Goal: Task Accomplishment & Management: Manage account settings

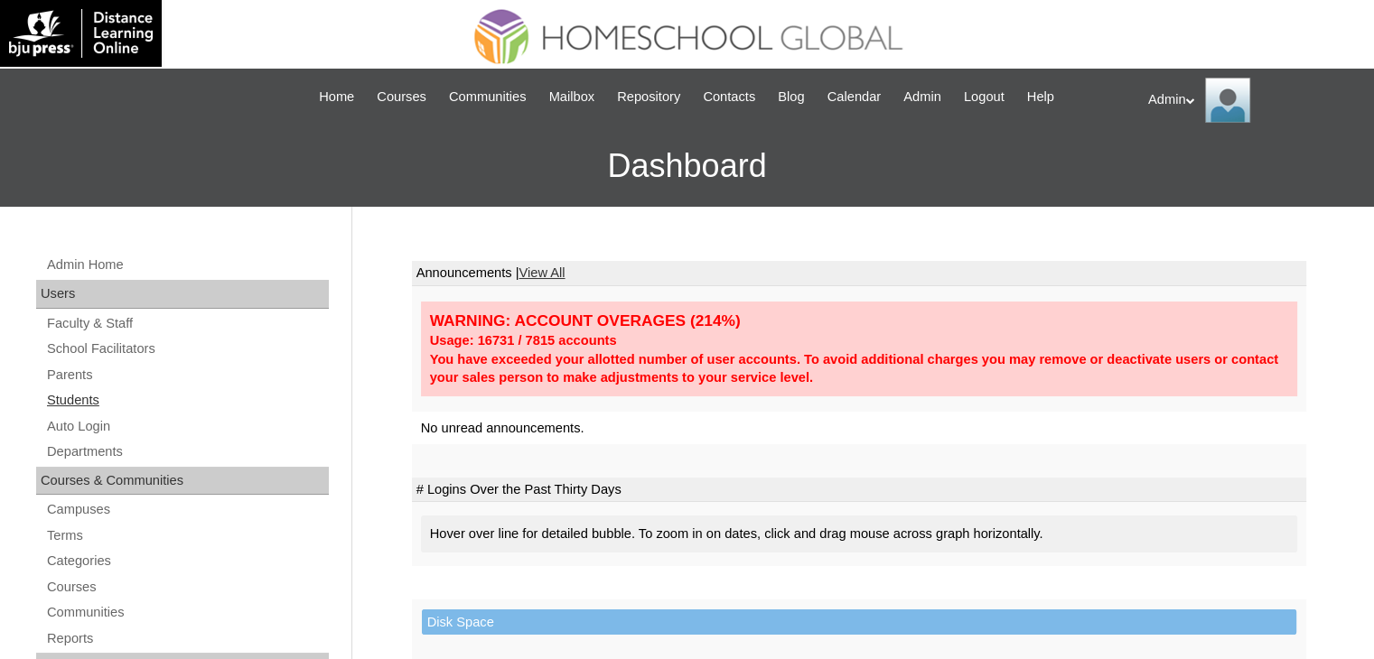
click at [70, 396] on link "Students" at bounding box center [187, 400] width 284 height 23
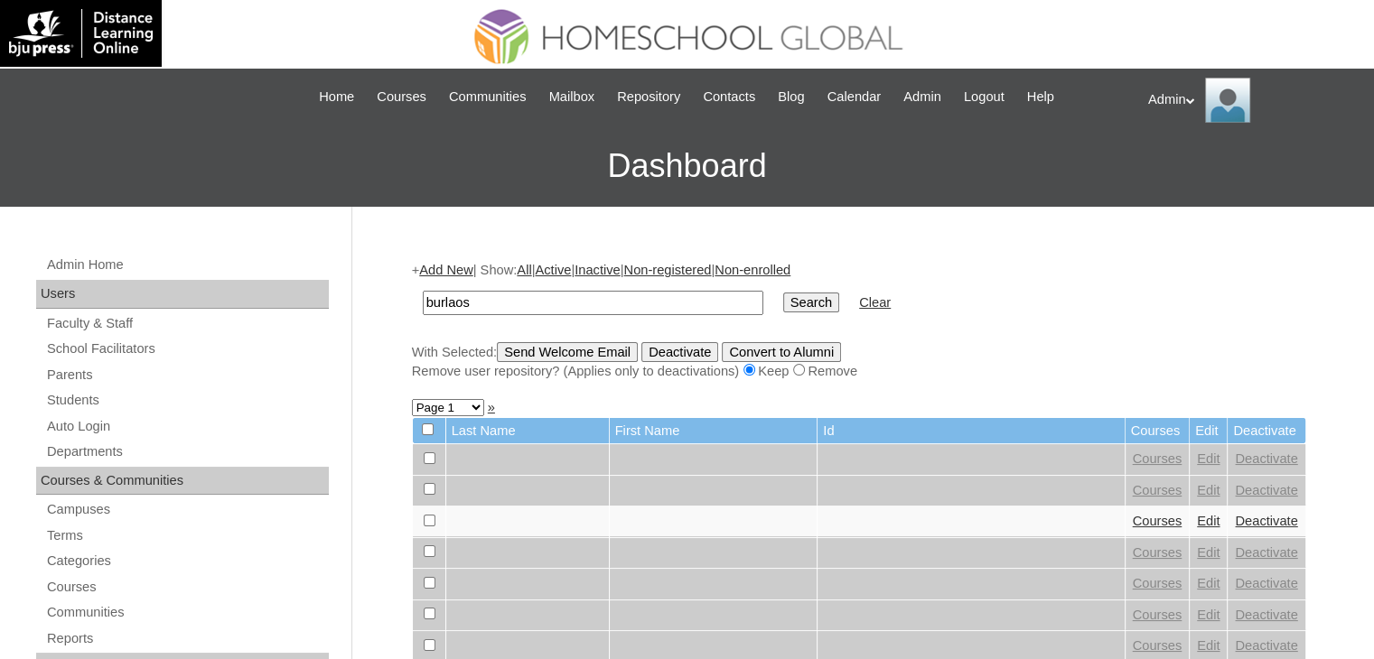
type input "Burlaos"
click at [783, 301] on input "Search" at bounding box center [811, 303] width 56 height 20
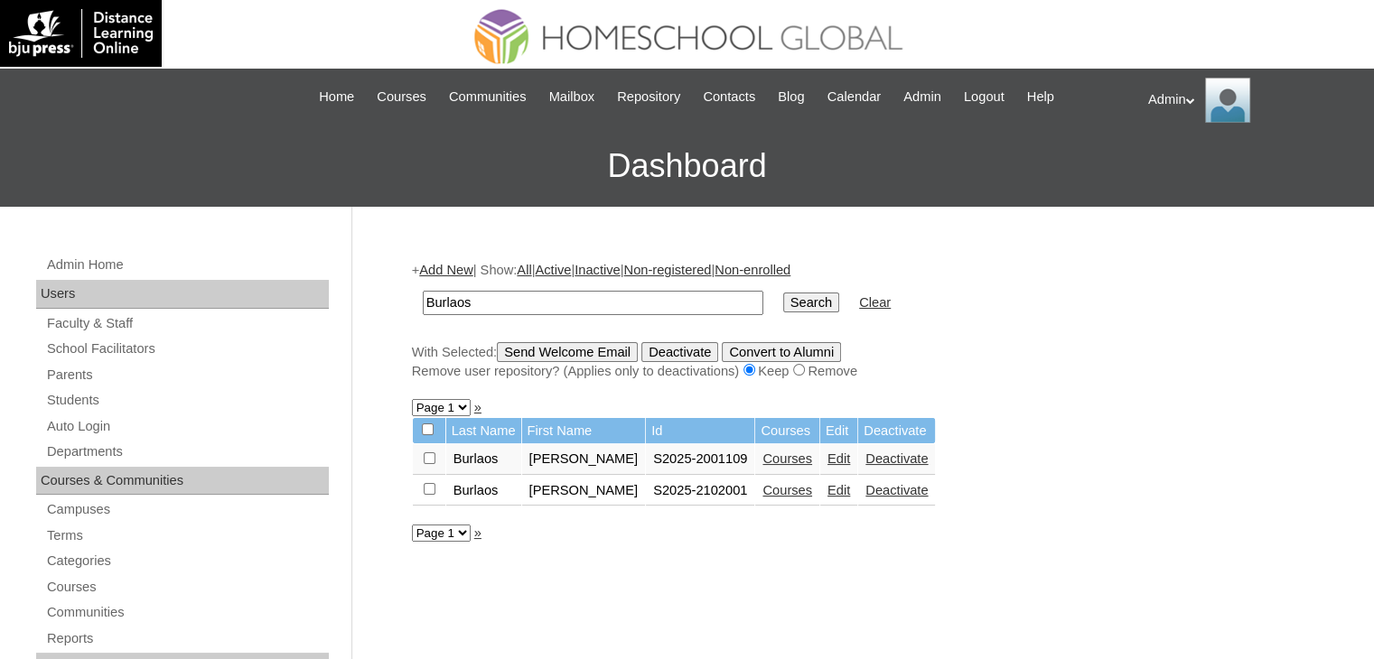
click at [763, 492] on link "Courses" at bounding box center [787, 490] width 50 height 14
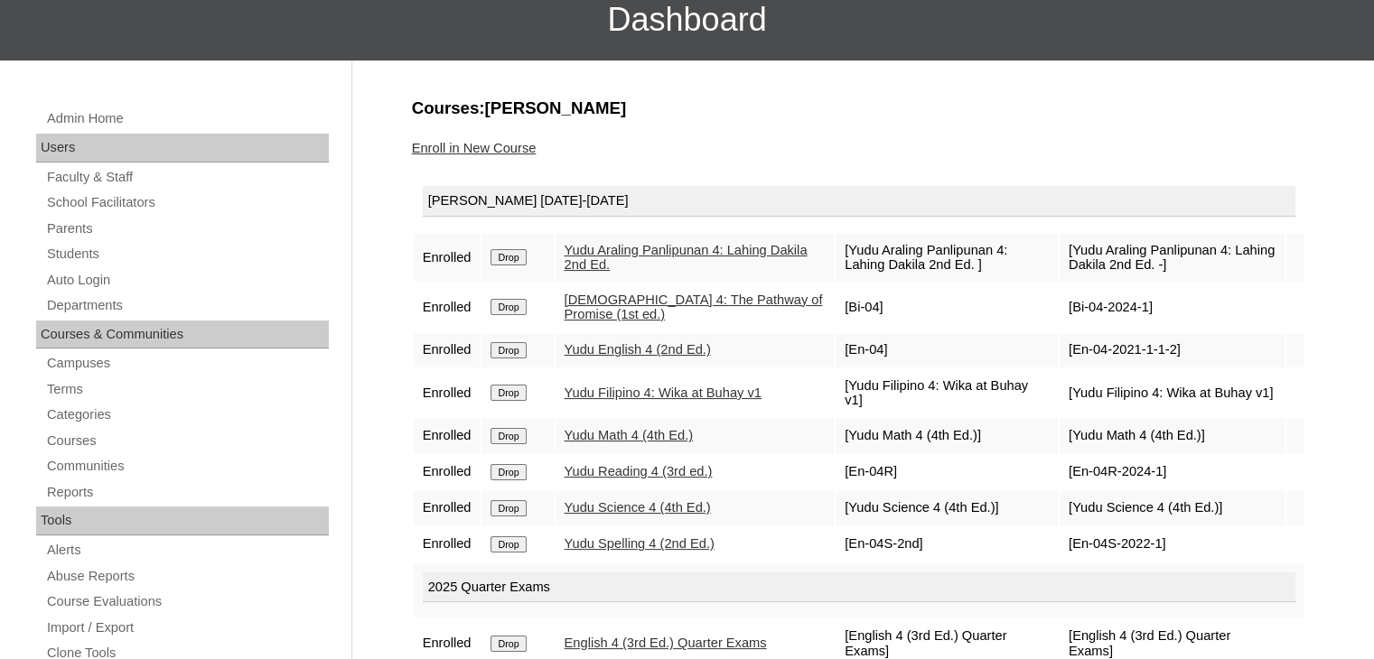
scroll to position [121, 0]
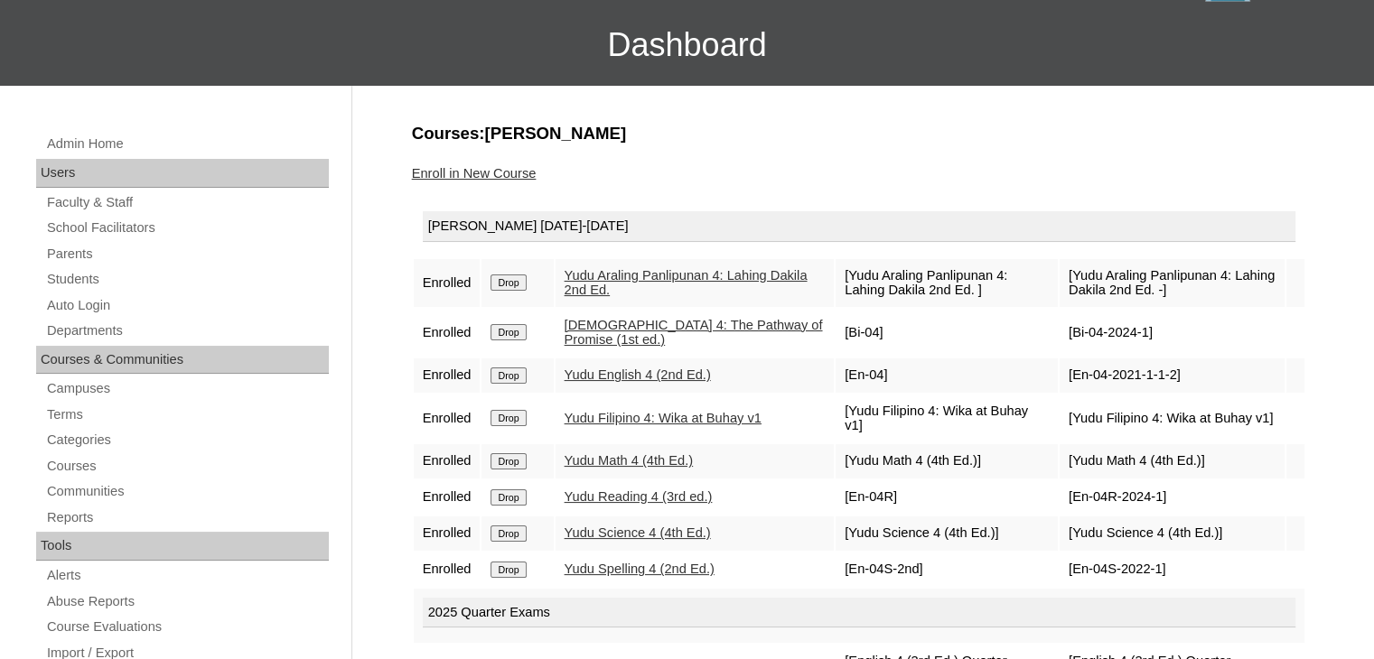
drag, startPoint x: 0, startPoint y: 0, endPoint x: 486, endPoint y: 168, distance: 514.1
click at [486, 168] on link "Enroll in New Course" at bounding box center [474, 173] width 125 height 14
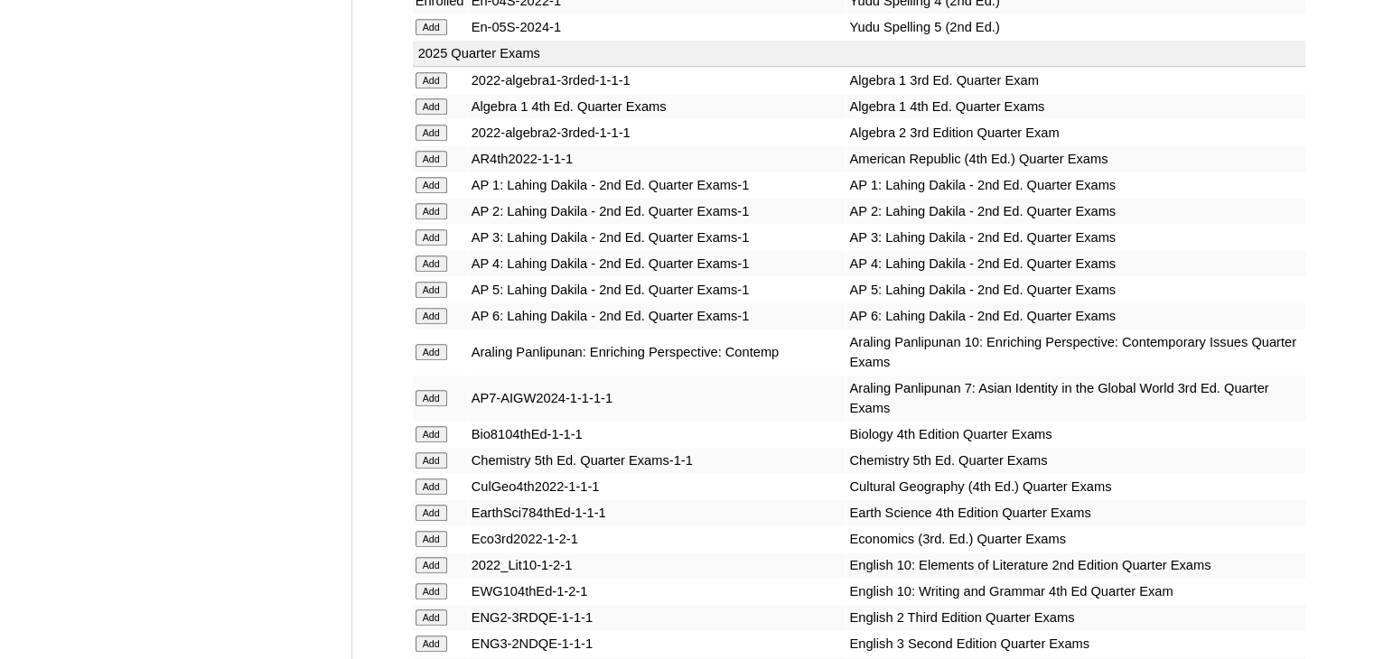
scroll to position [1595, 0]
click at [432, 256] on input "Add" at bounding box center [431, 264] width 32 height 16
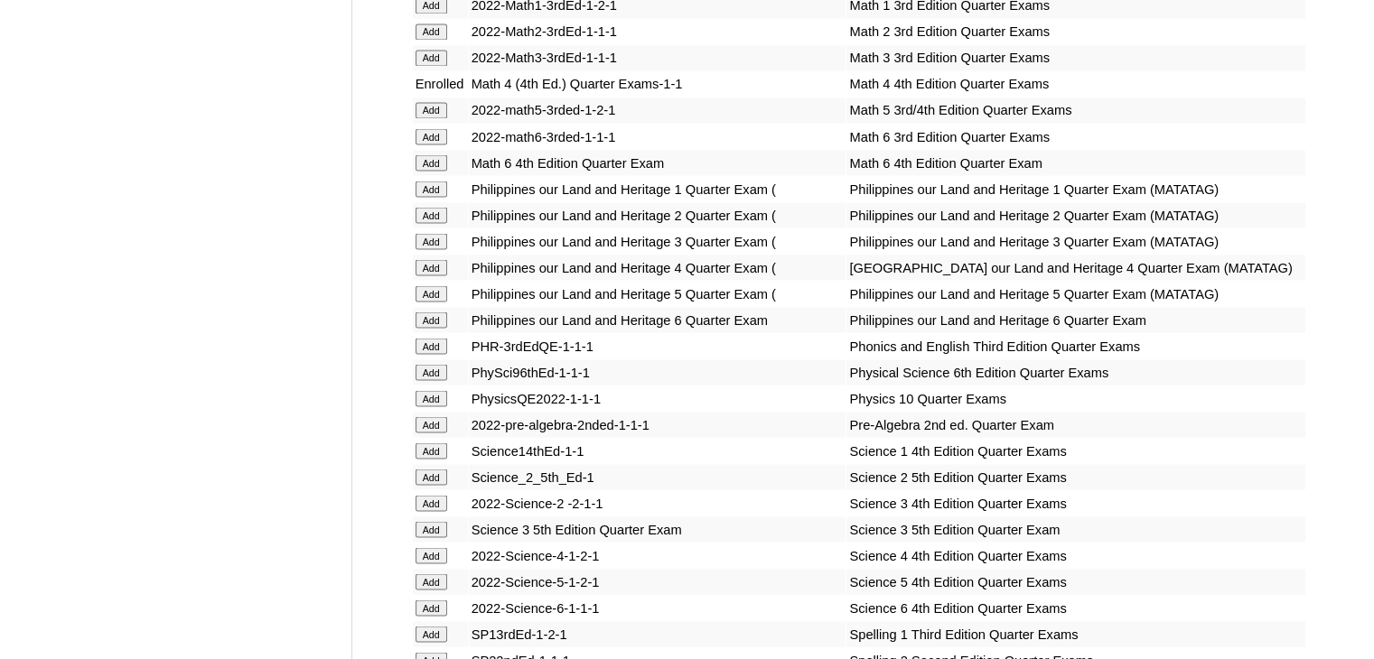
scroll to position [3309, 0]
click at [426, 563] on input "Add" at bounding box center [431, 554] width 32 height 16
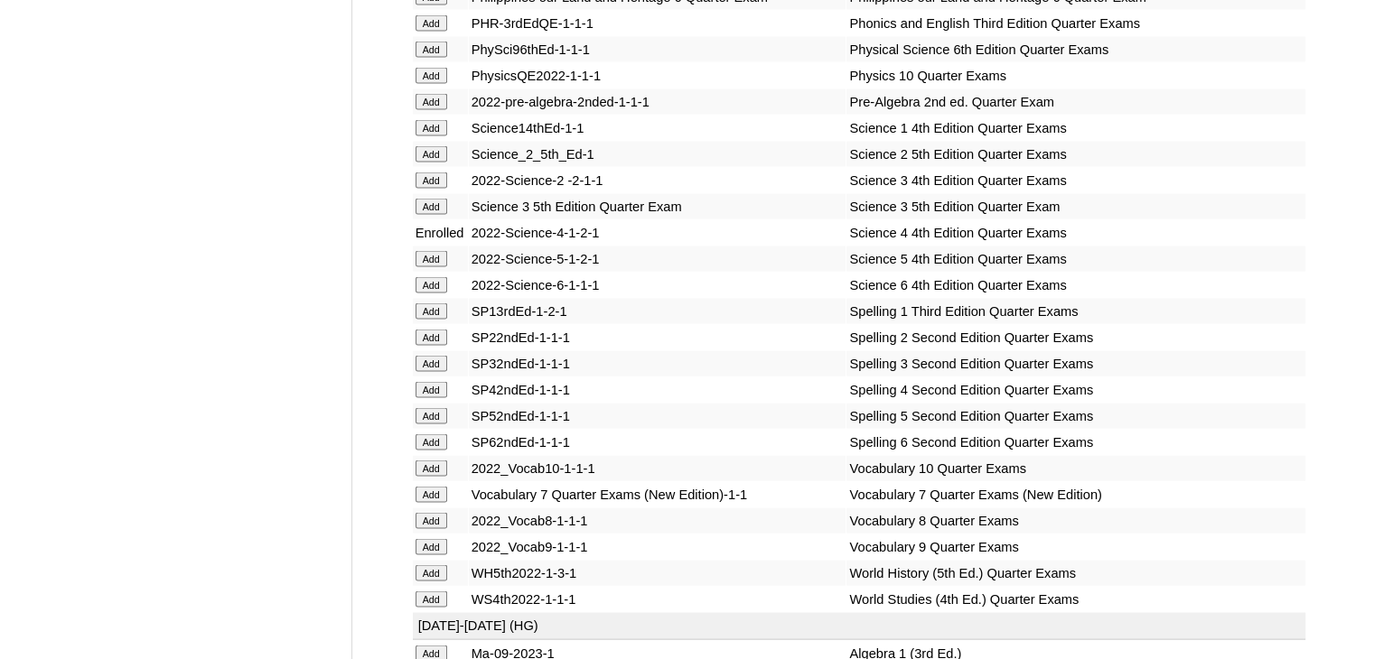
scroll to position [3636, 0]
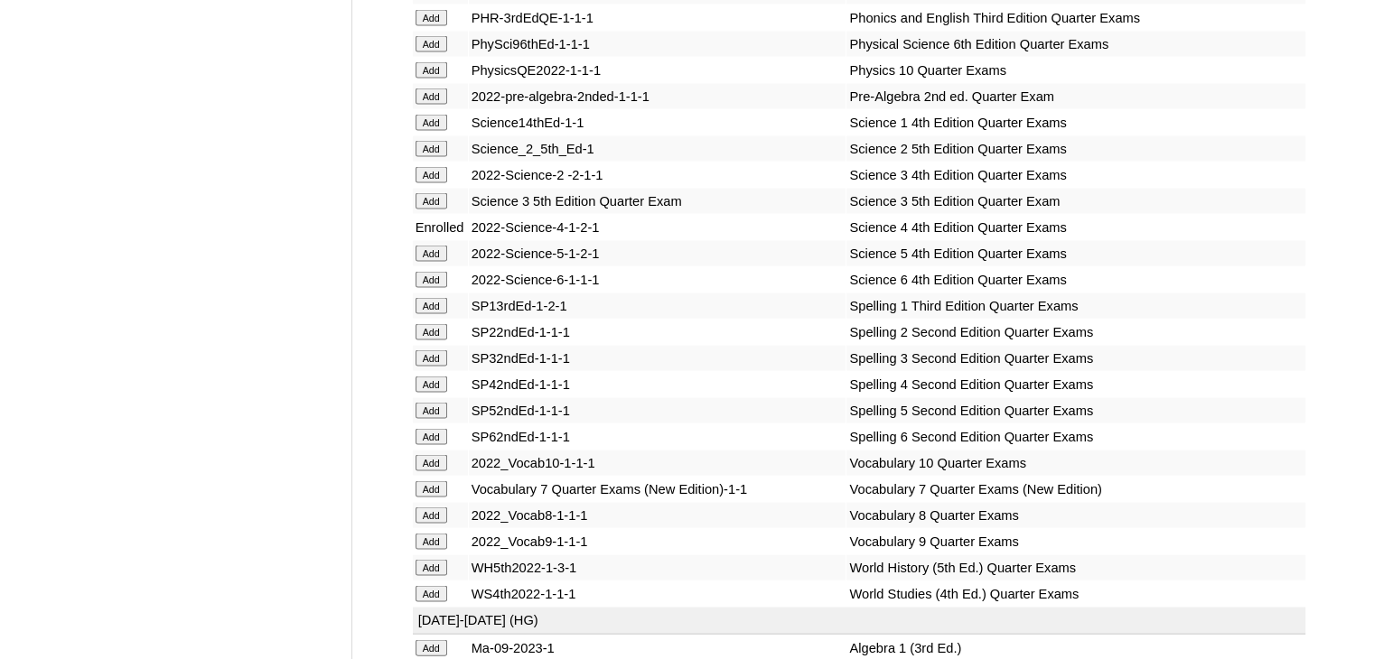
click at [425, 393] on input "Add" at bounding box center [431, 385] width 32 height 16
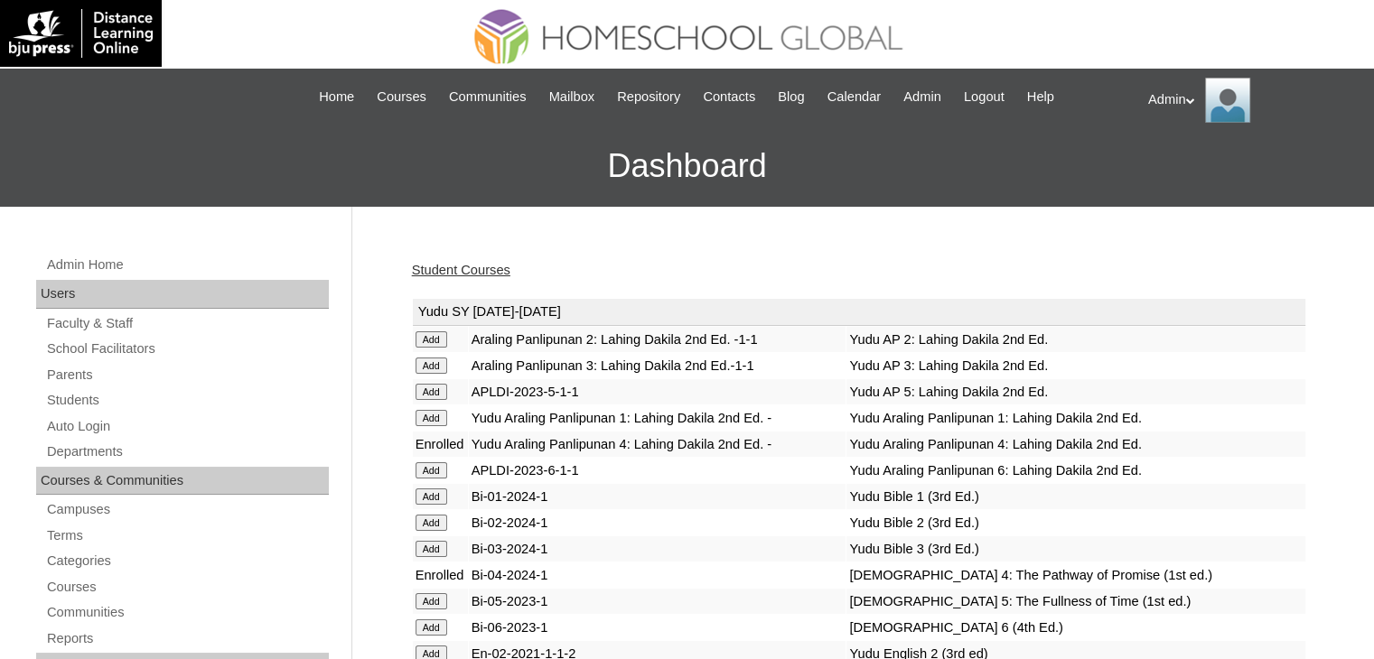
click at [491, 265] on link "Student Courses" at bounding box center [461, 270] width 98 height 14
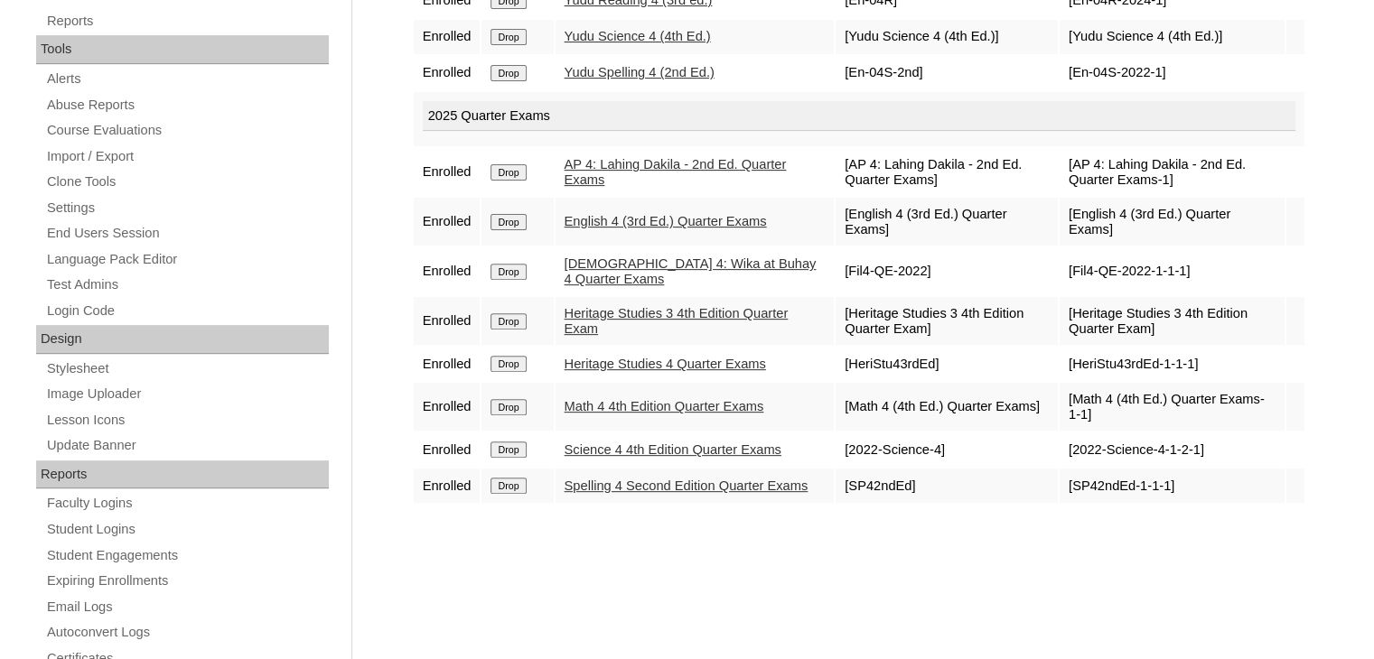
scroll to position [618, 0]
click at [510, 313] on input "Drop" at bounding box center [507, 321] width 35 height 16
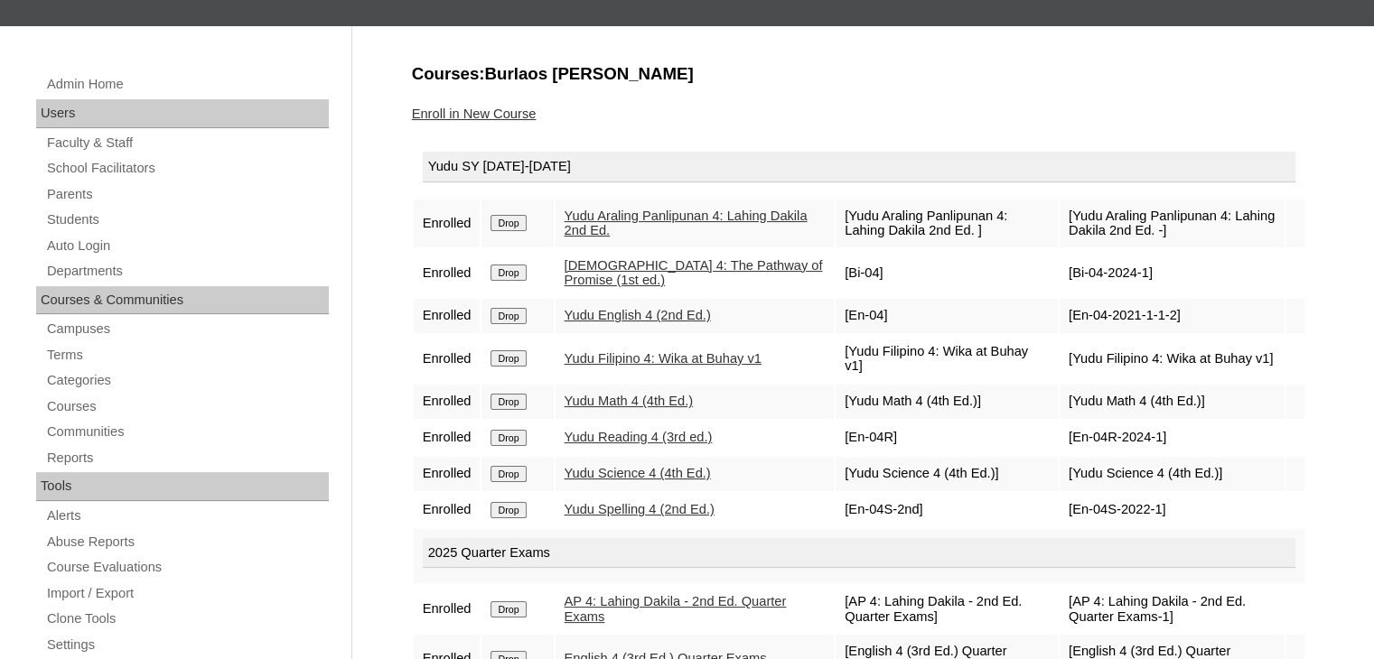
scroll to position [146, 0]
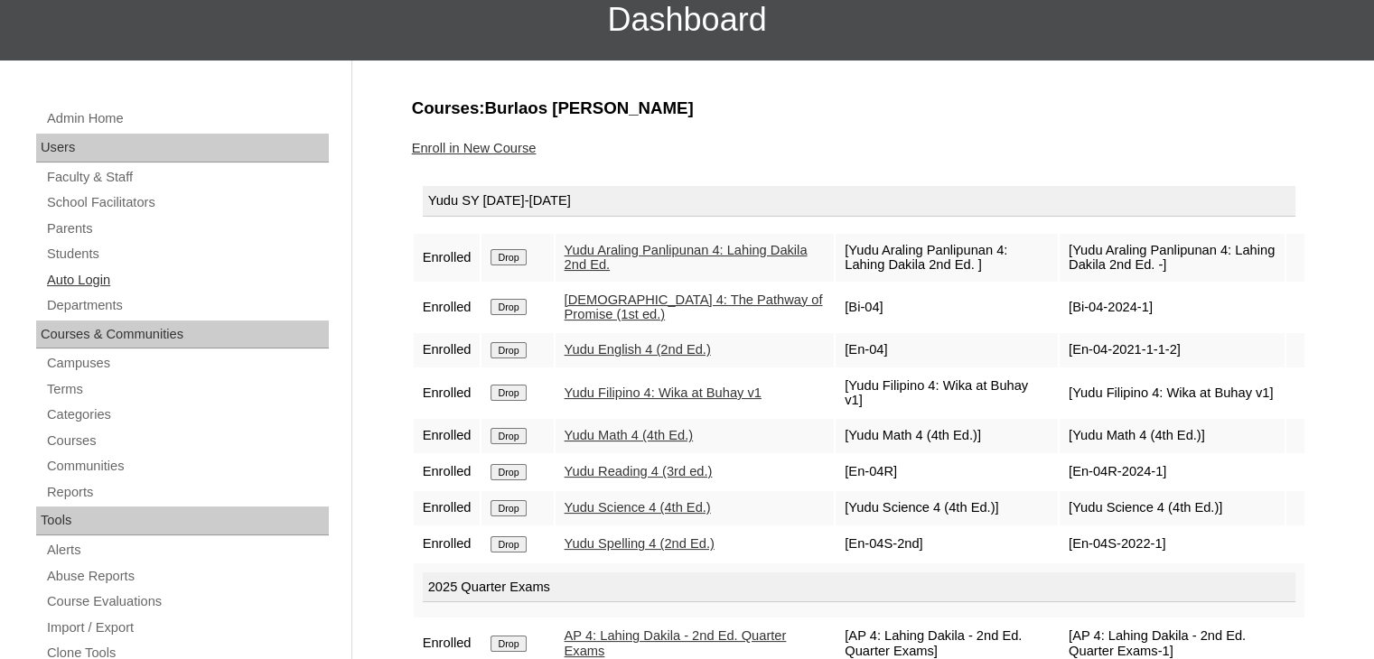
click at [89, 277] on link "Auto Login" at bounding box center [187, 280] width 284 height 23
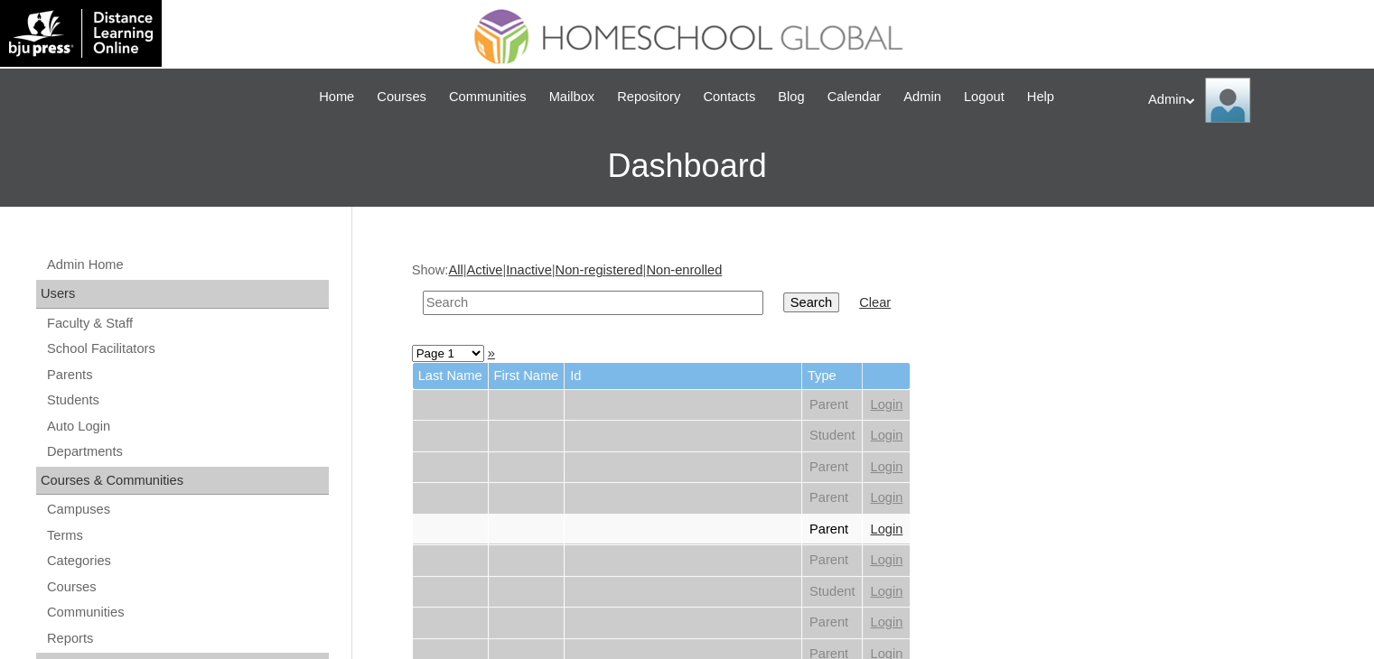
click at [604, 304] on input "text" at bounding box center [593, 303] width 340 height 24
type input "Torno"
click at [783, 307] on input "Search" at bounding box center [811, 303] width 56 height 20
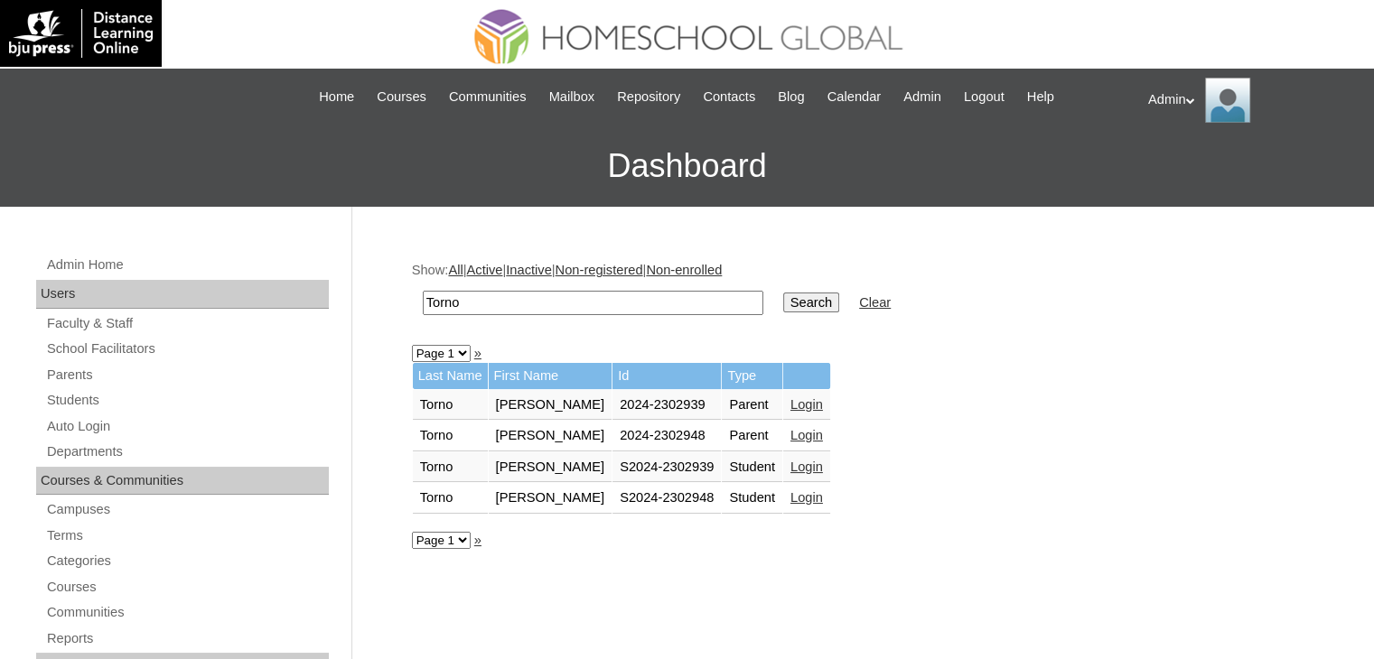
click at [790, 465] on link "Login" at bounding box center [806, 467] width 33 height 14
